Goal: Information Seeking & Learning: Learn about a topic

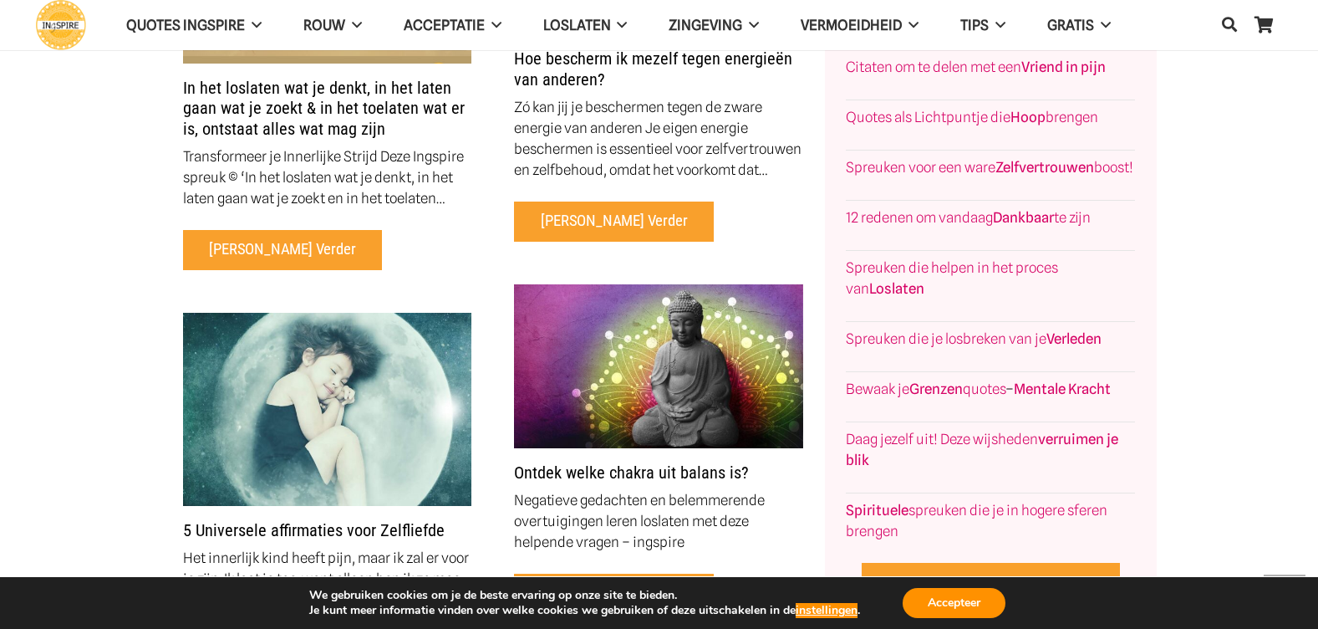
scroll to position [5769, 0]
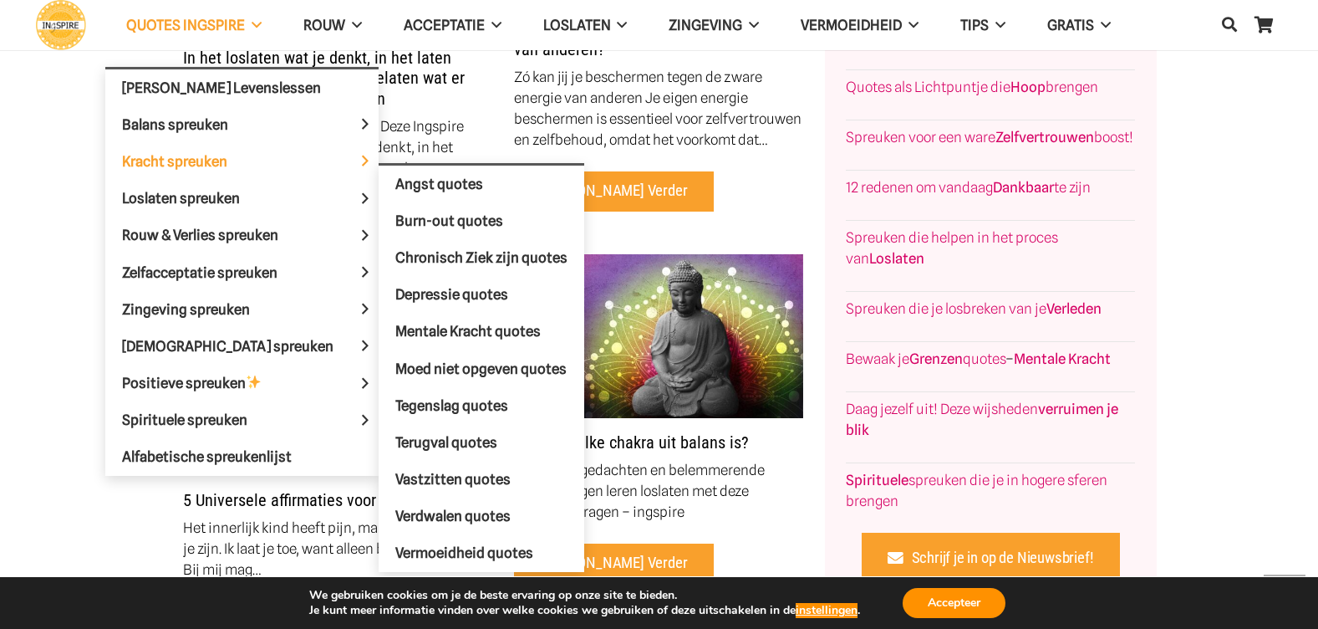
click at [253, 166] on span "Kracht spreuken" at bounding box center [189, 160] width 134 height 17
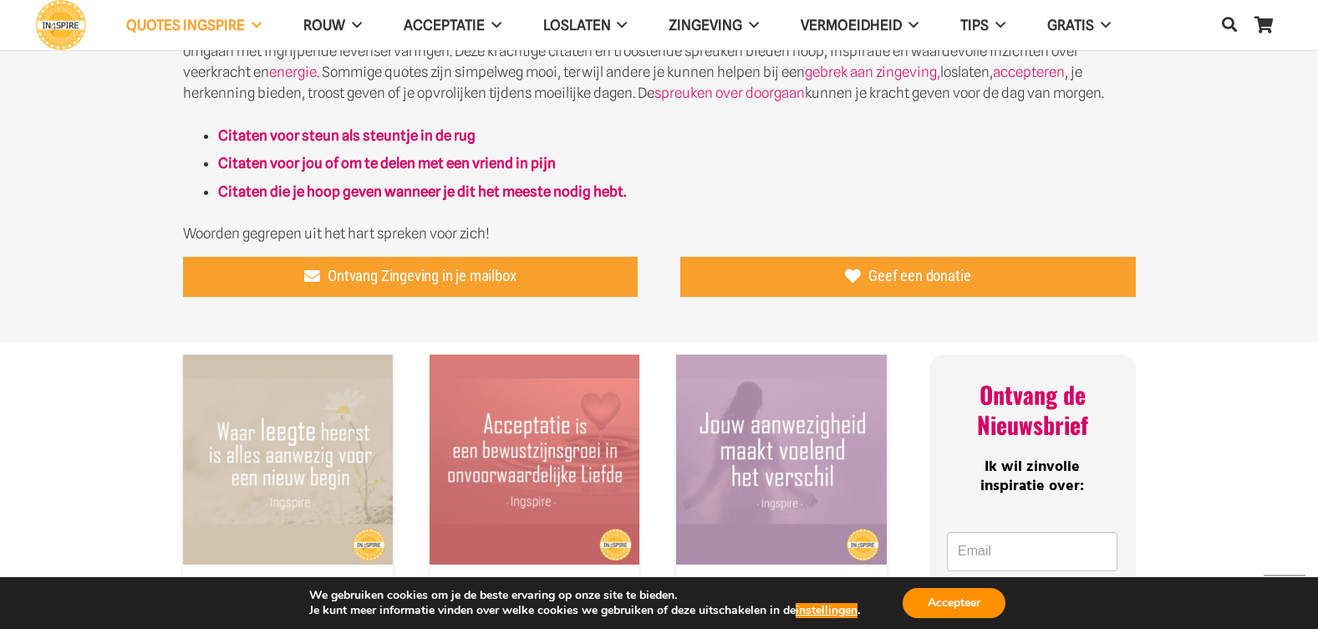
scroll to position [752, 0]
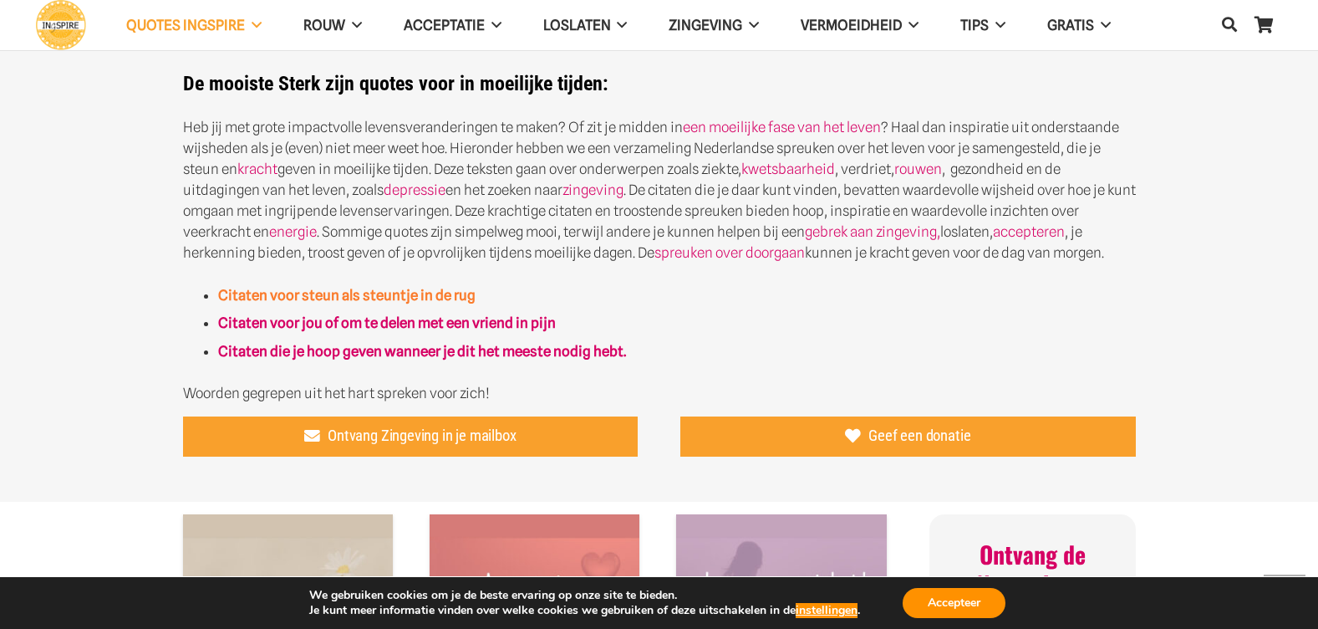
click at [352, 293] on strong "Citaten voor steun als steuntje in de rug" at bounding box center [347, 295] width 258 height 17
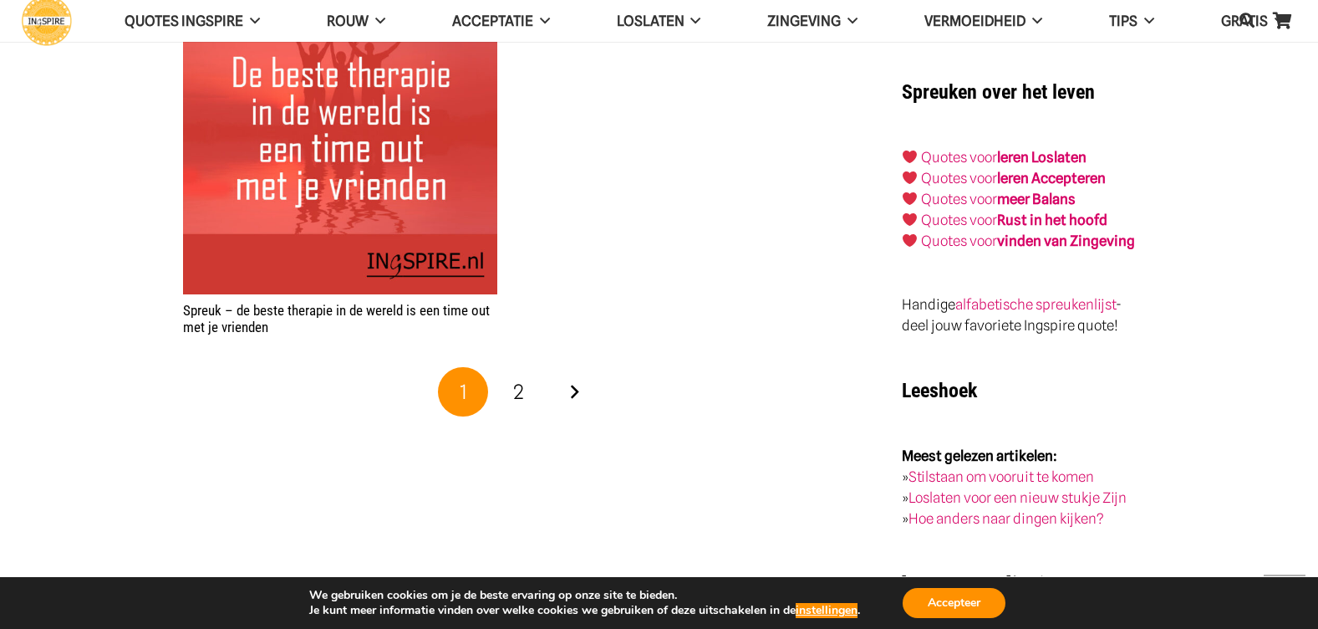
scroll to position [2759, 0]
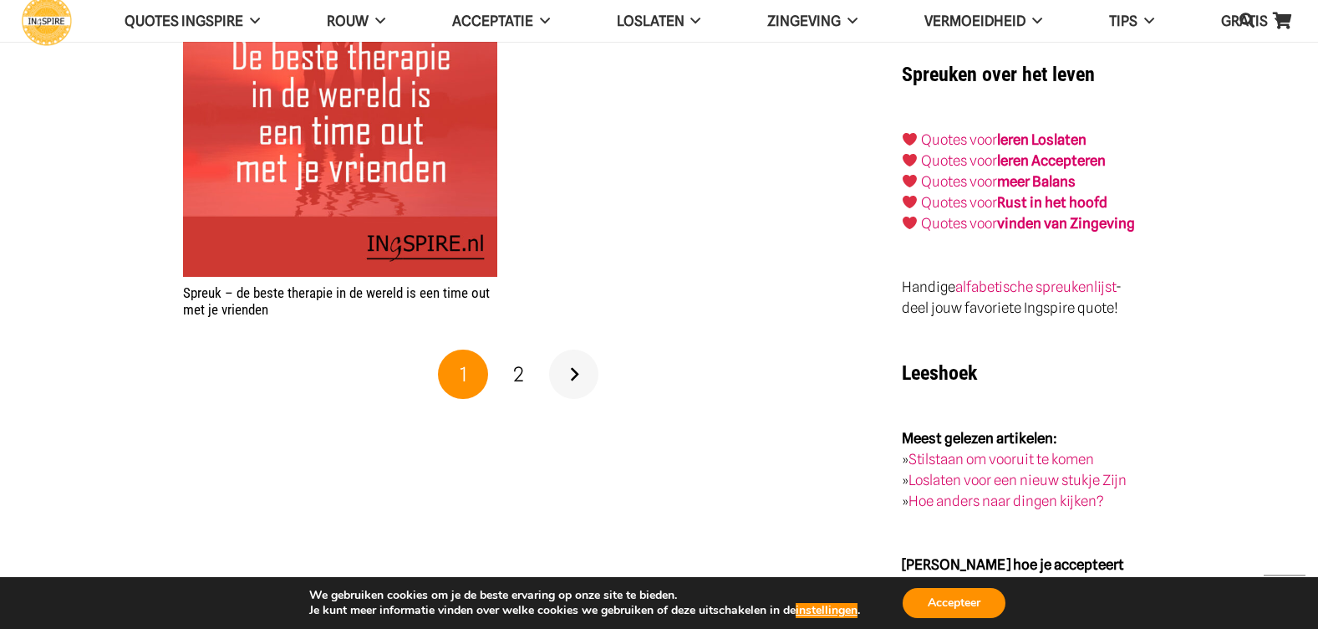
click at [576, 367] on link "Volgende" at bounding box center [574, 374] width 50 height 50
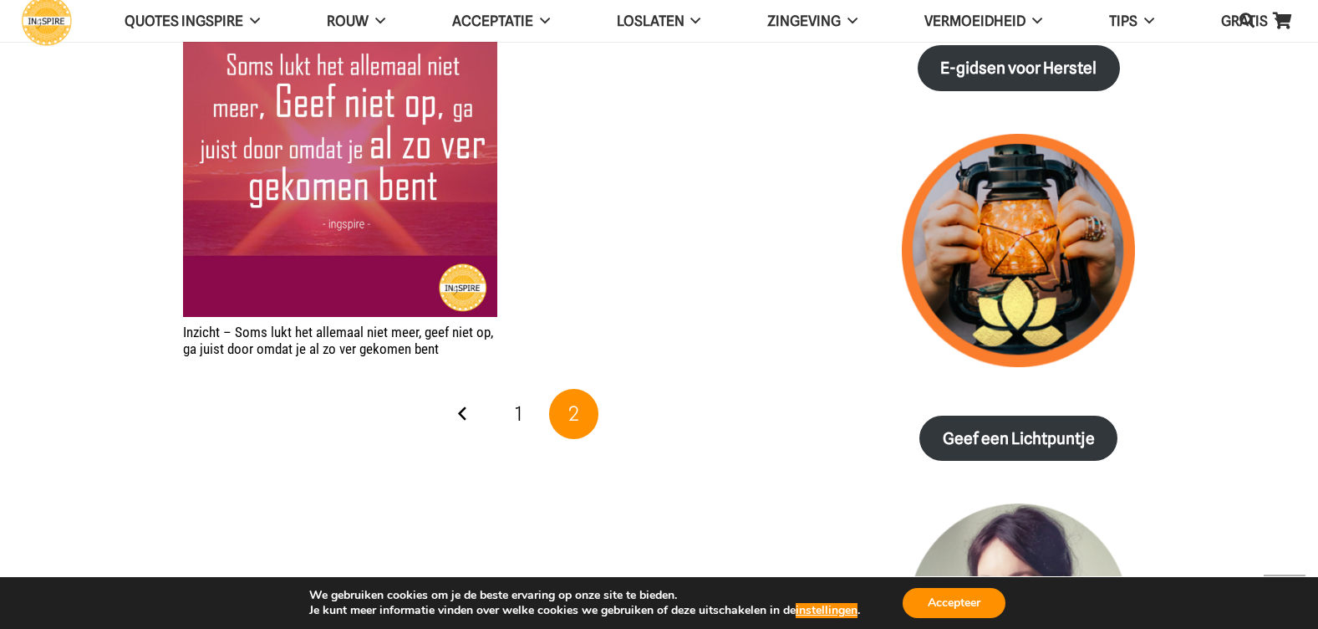
scroll to position [1923, 0]
